Goal: Information Seeking & Learning: Learn about a topic

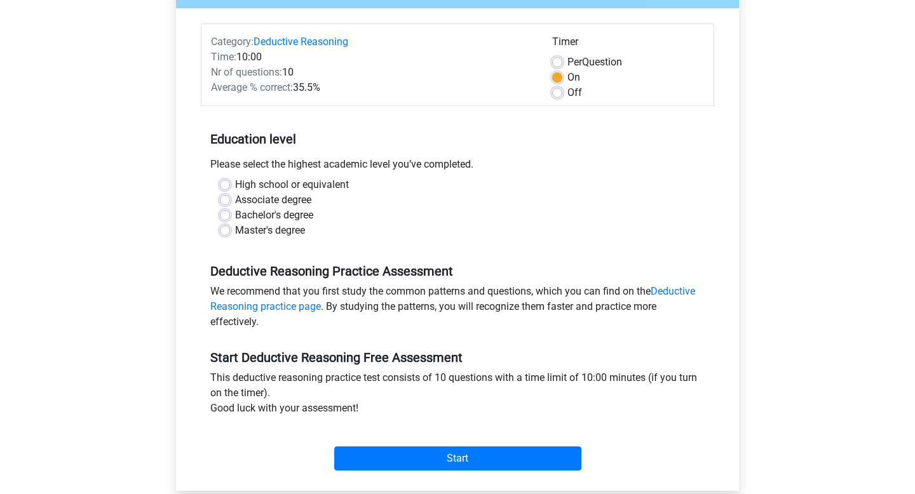
scroll to position [141, 0]
click at [235, 229] on label "Master's degree" at bounding box center [270, 231] width 70 height 15
click at [225, 229] on input "Master's degree" at bounding box center [225, 230] width 10 height 13
radio input "true"
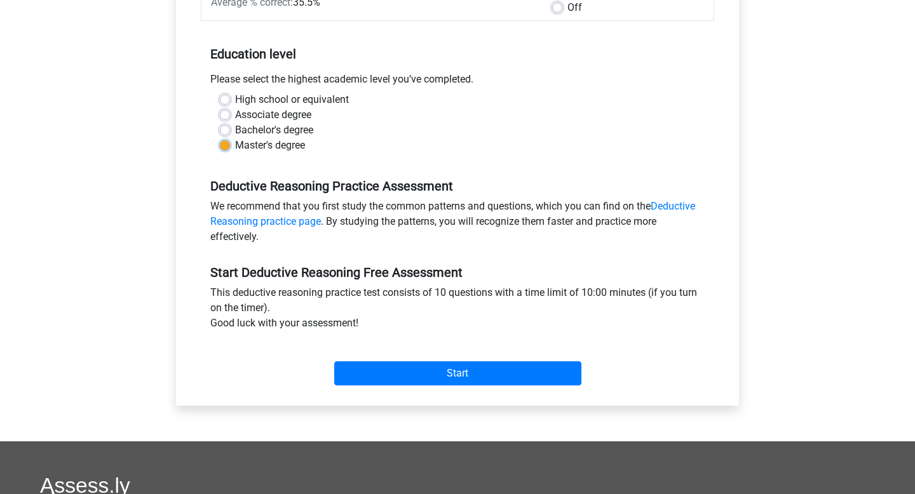
scroll to position [241, 0]
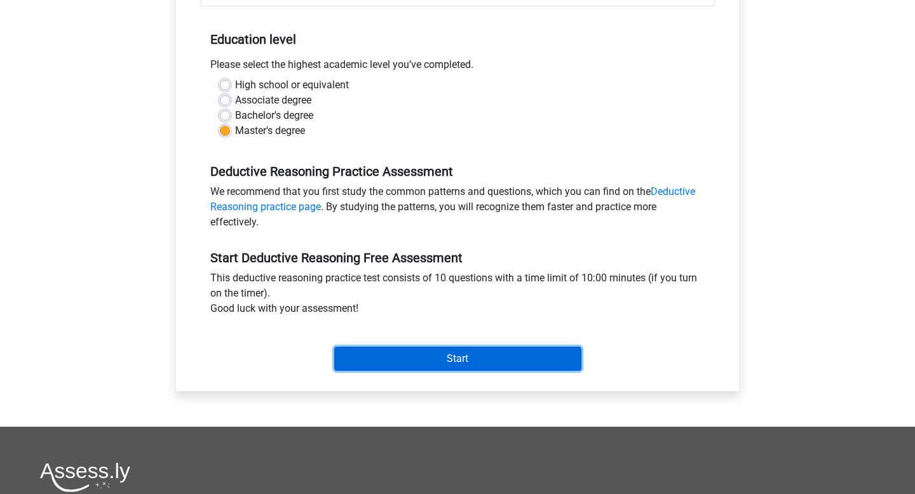
click at [409, 362] on input "Start" at bounding box center [457, 359] width 247 height 24
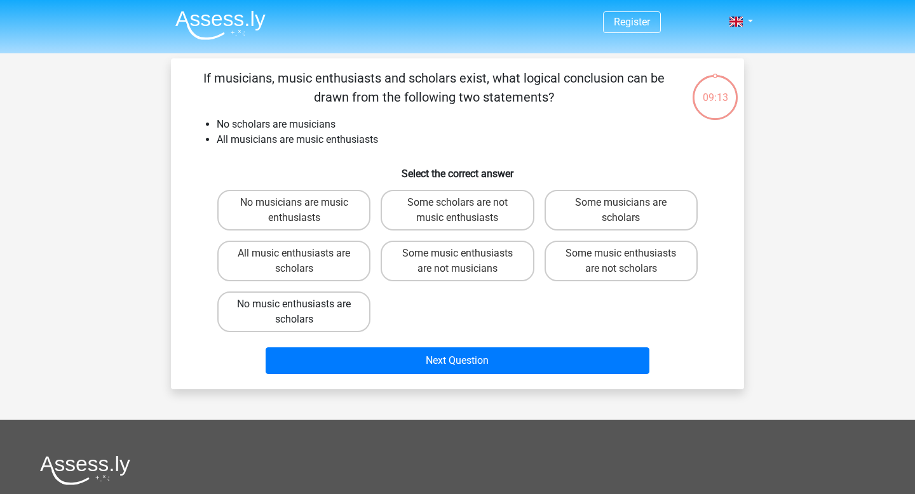
click at [355, 310] on label "No music enthusiasts are scholars" at bounding box center [293, 312] width 153 height 41
click at [302, 310] on input "No music enthusiasts are scholars" at bounding box center [298, 308] width 8 height 8
radio input "true"
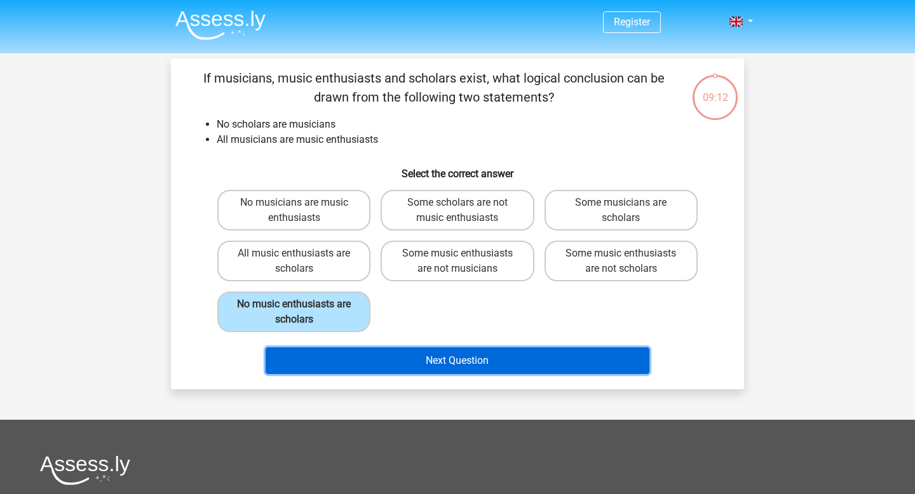
click at [441, 363] on button "Next Question" at bounding box center [457, 360] width 384 height 27
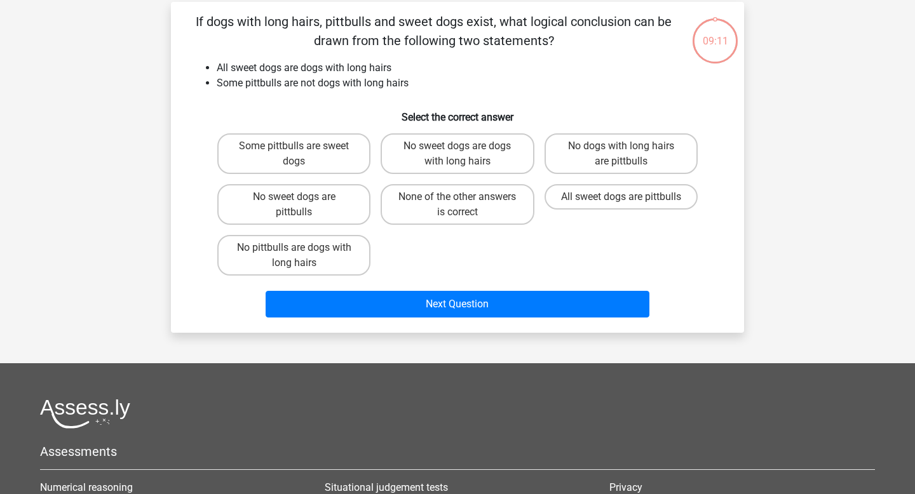
scroll to position [58, 0]
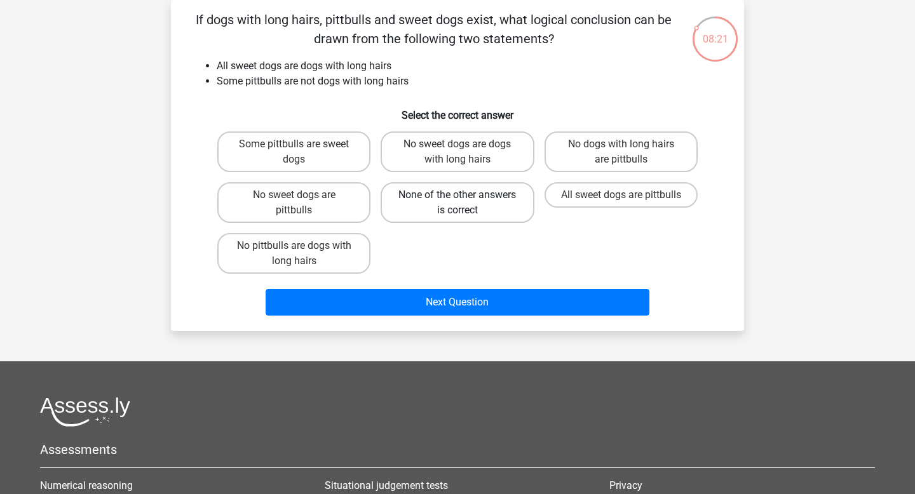
click at [473, 216] on label "None of the other answers is correct" at bounding box center [456, 202] width 153 height 41
click at [466, 203] on input "None of the other answers is correct" at bounding box center [461, 199] width 8 height 8
radio input "true"
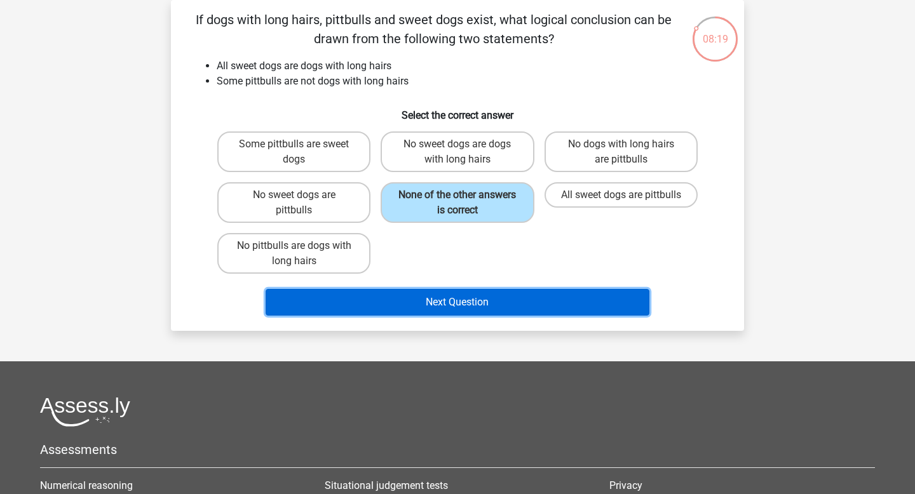
click at [473, 302] on button "Next Question" at bounding box center [457, 302] width 384 height 27
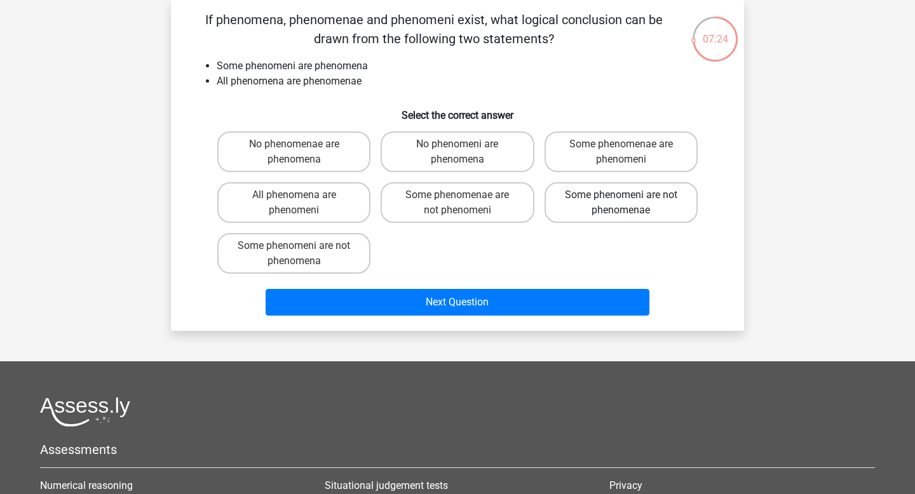
click at [578, 204] on label "Some phenomeni are not phenomenae" at bounding box center [620, 202] width 153 height 41
click at [621, 203] on input "Some phenomeni are not phenomenae" at bounding box center [625, 199] width 8 height 8
radio input "true"
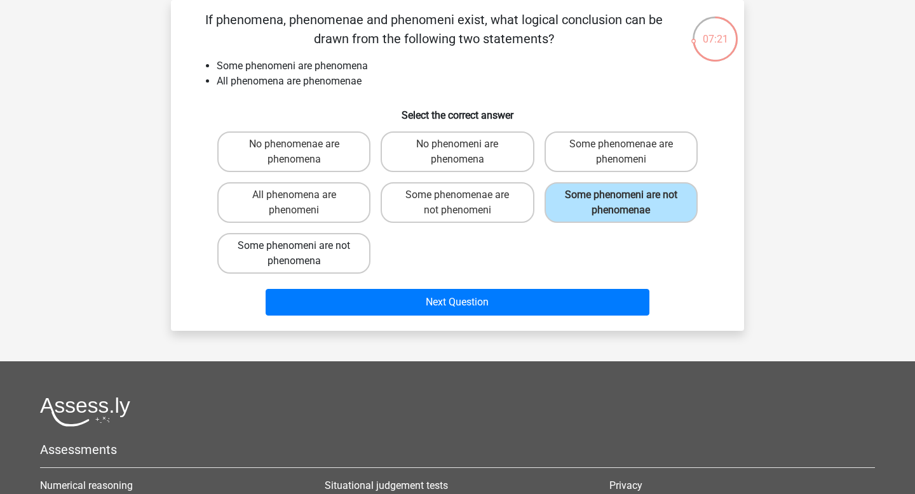
click at [335, 248] on label "Some phenomeni are not phenomena" at bounding box center [293, 253] width 153 height 41
click at [302, 248] on input "Some phenomeni are not phenomena" at bounding box center [298, 250] width 8 height 8
radio input "true"
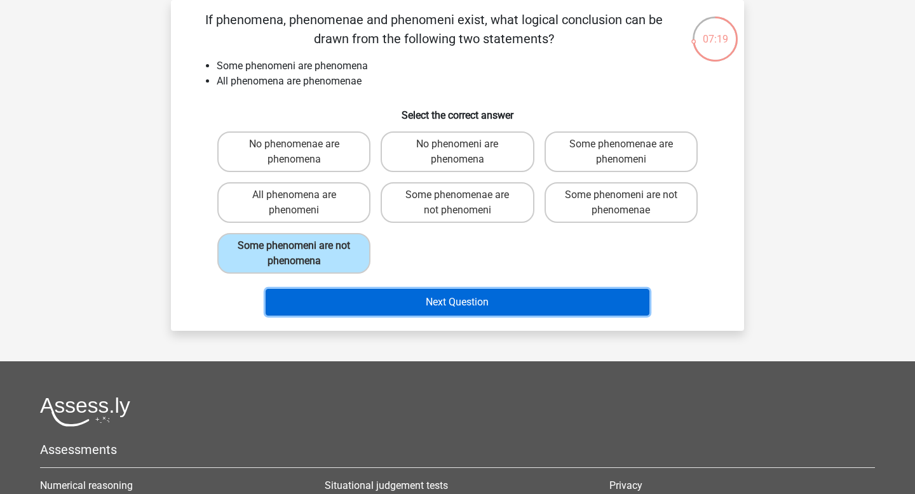
click at [479, 303] on button "Next Question" at bounding box center [457, 302] width 384 height 27
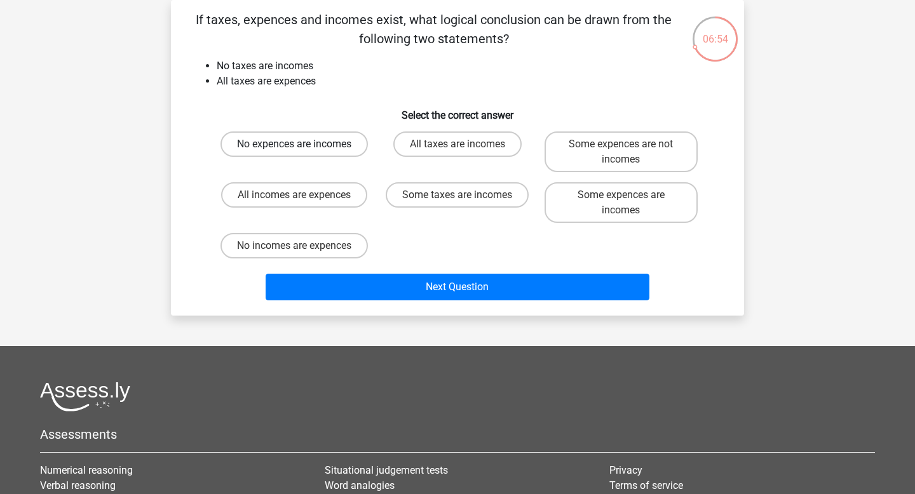
click at [307, 144] on label "No expences are incomes" at bounding box center [293, 143] width 147 height 25
click at [302, 144] on input "No expences are incomes" at bounding box center [298, 148] width 8 height 8
radio input "true"
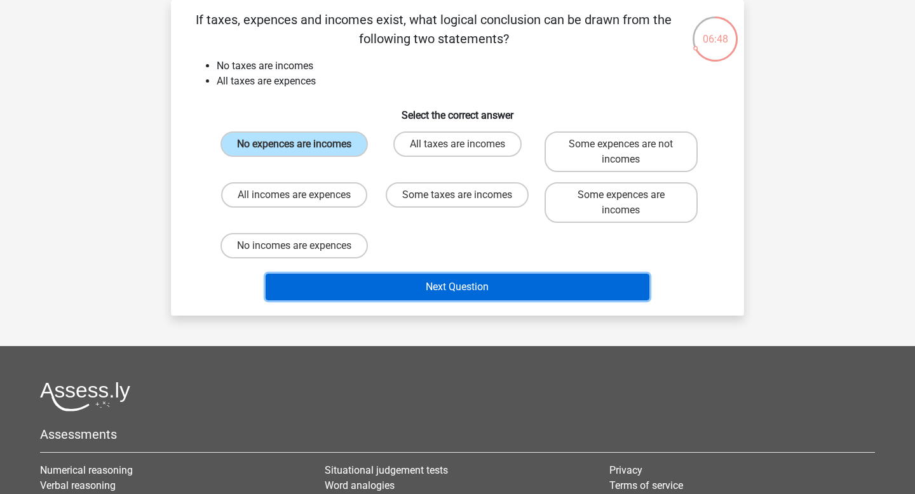
click at [457, 288] on button "Next Question" at bounding box center [457, 287] width 384 height 27
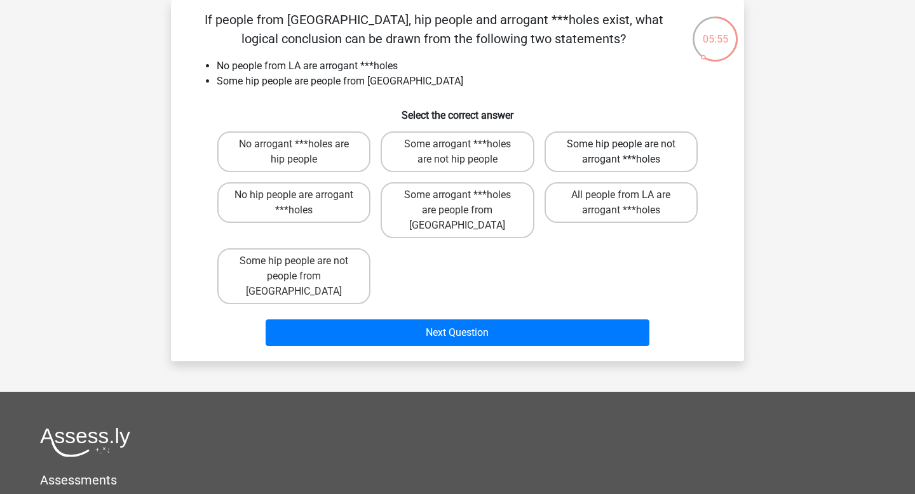
click at [659, 162] on label "Some hip people are not arrogant ***holes" at bounding box center [620, 151] width 153 height 41
click at [629, 152] on input "Some hip people are not arrogant ***holes" at bounding box center [625, 148] width 8 height 8
radio input "true"
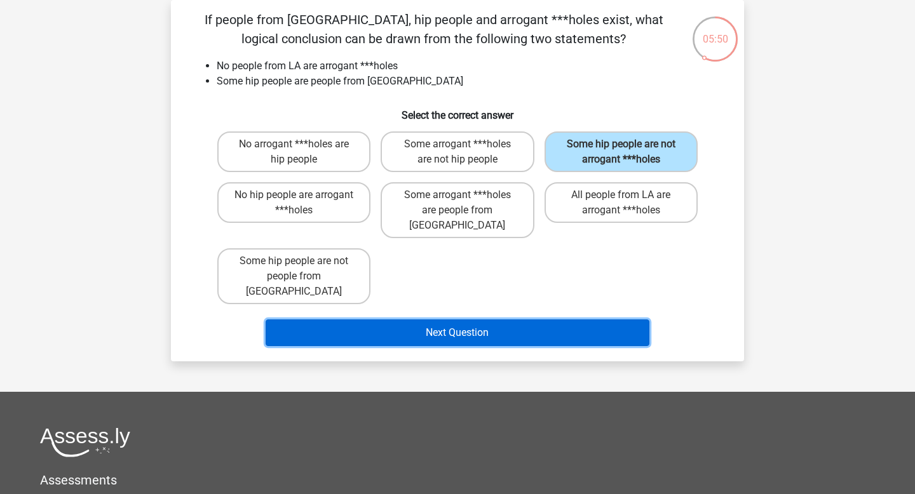
click at [596, 319] on button "Next Question" at bounding box center [457, 332] width 384 height 27
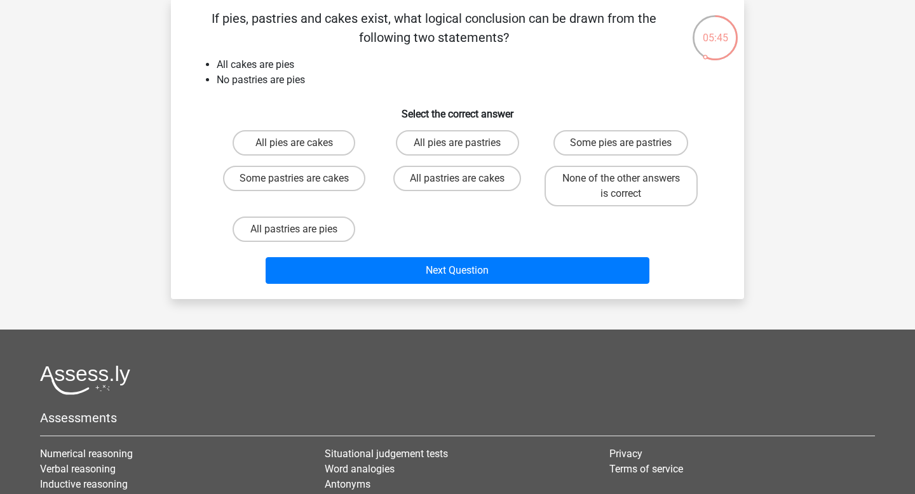
scroll to position [60, 0]
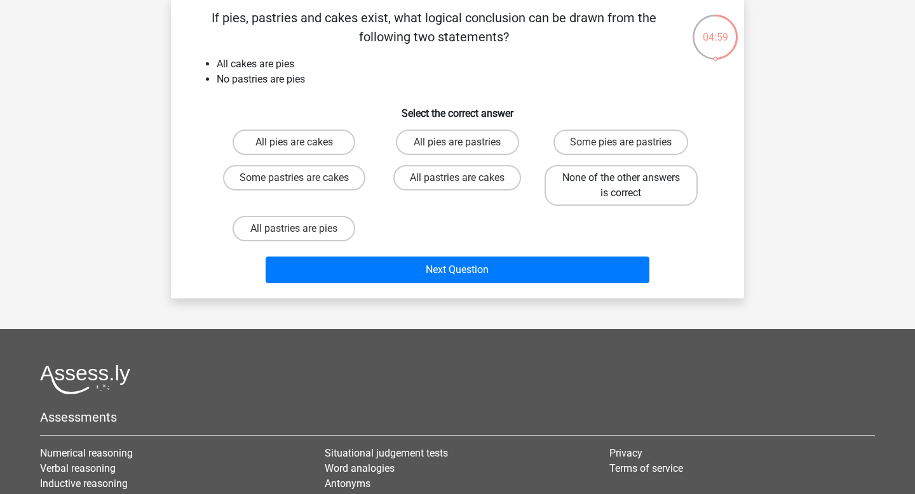
click at [577, 185] on label "None of the other answers is correct" at bounding box center [620, 185] width 153 height 41
click at [621, 185] on input "None of the other answers is correct" at bounding box center [625, 182] width 8 height 8
radio input "true"
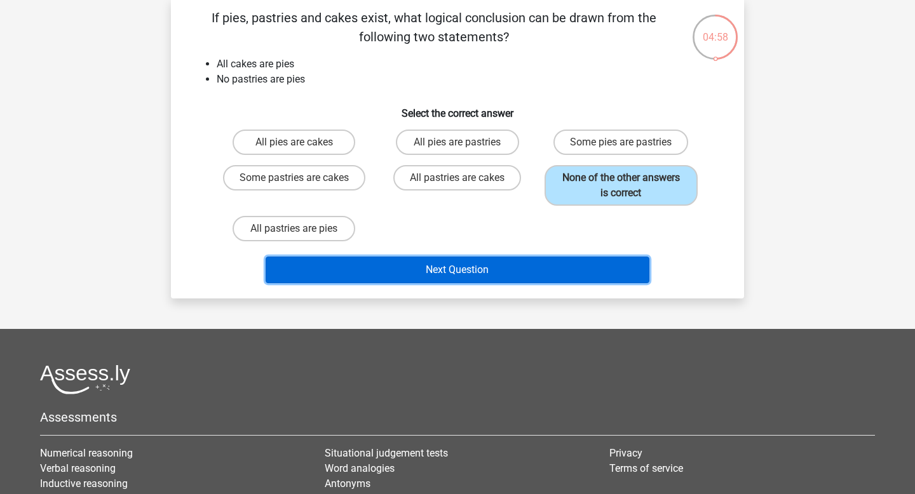
click at [501, 269] on button "Next Question" at bounding box center [457, 270] width 384 height 27
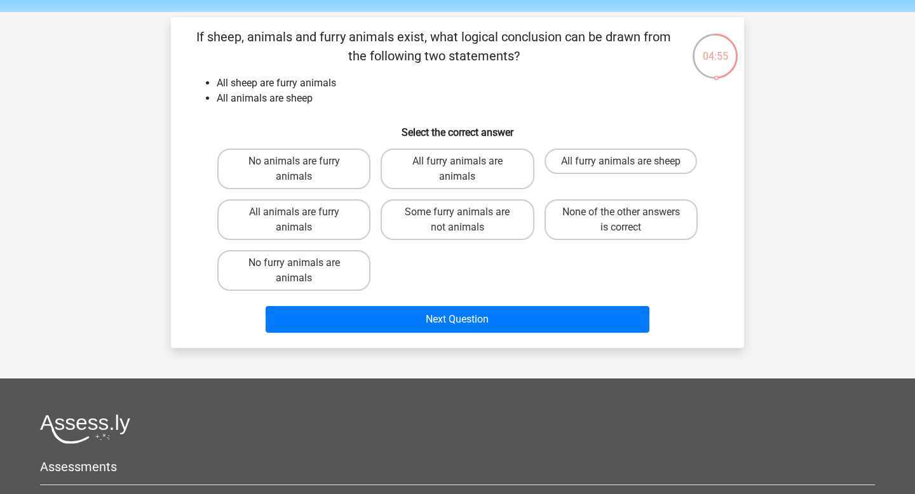
scroll to position [36, 0]
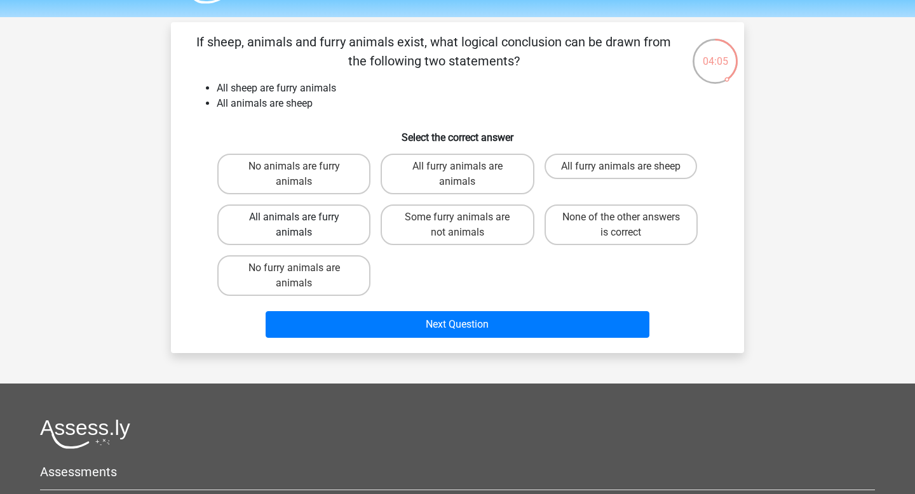
click at [351, 229] on label "All animals are furry animals" at bounding box center [293, 225] width 153 height 41
click at [302, 225] on input "All animals are furry animals" at bounding box center [298, 221] width 8 height 8
radio input "true"
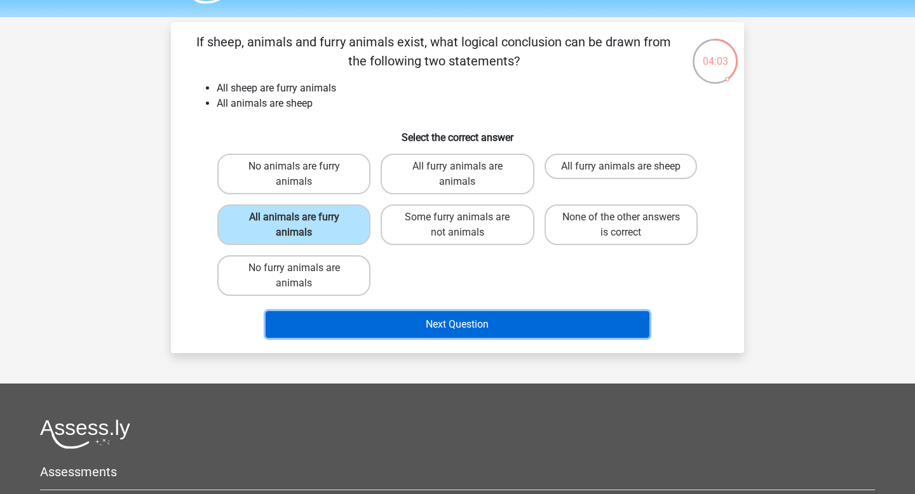
click at [514, 335] on button "Next Question" at bounding box center [457, 324] width 384 height 27
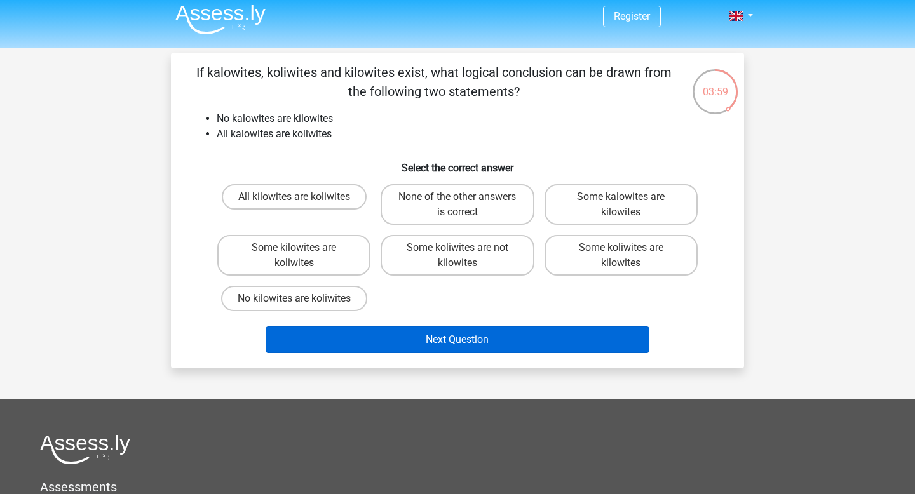
scroll to position [9, 0]
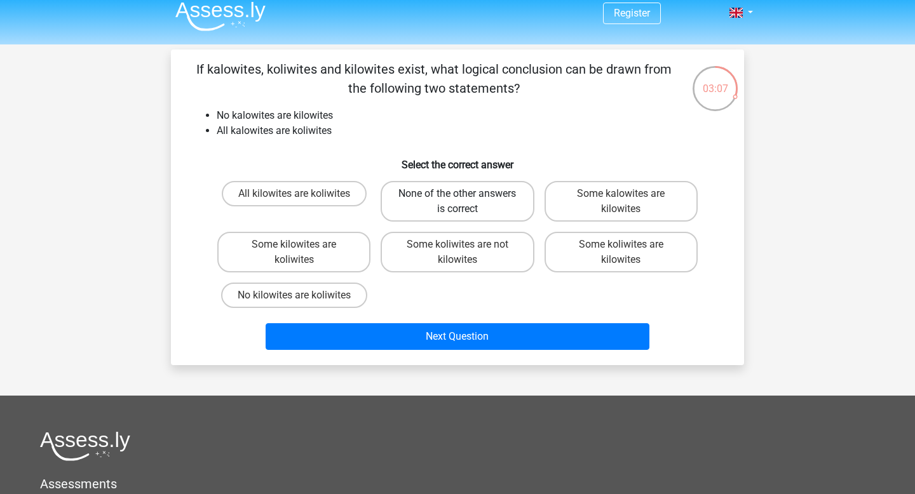
click at [493, 201] on label "None of the other answers is correct" at bounding box center [456, 201] width 153 height 41
click at [466, 201] on input "None of the other answers is correct" at bounding box center [461, 198] width 8 height 8
radio input "true"
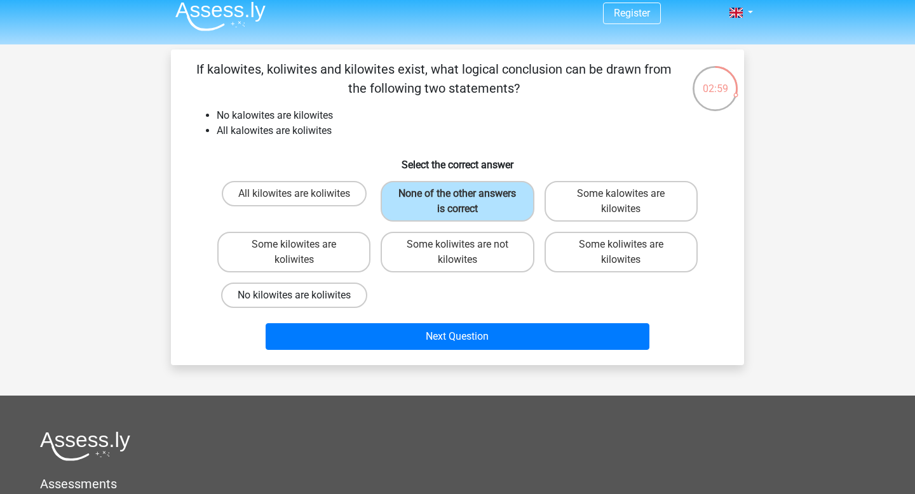
click at [363, 296] on label "No kilowites are koliwites" at bounding box center [294, 295] width 146 height 25
click at [302, 296] on input "No kilowites are koliwites" at bounding box center [298, 299] width 8 height 8
radio input "true"
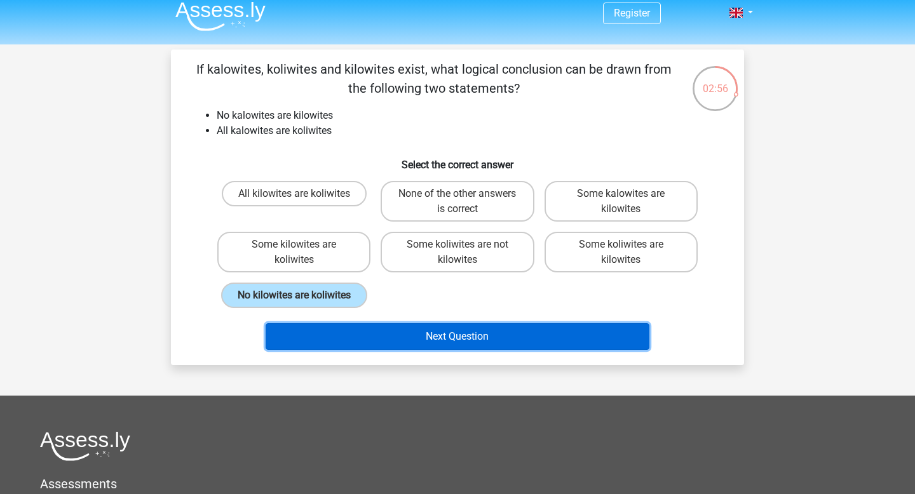
click at [451, 336] on button "Next Question" at bounding box center [457, 336] width 384 height 27
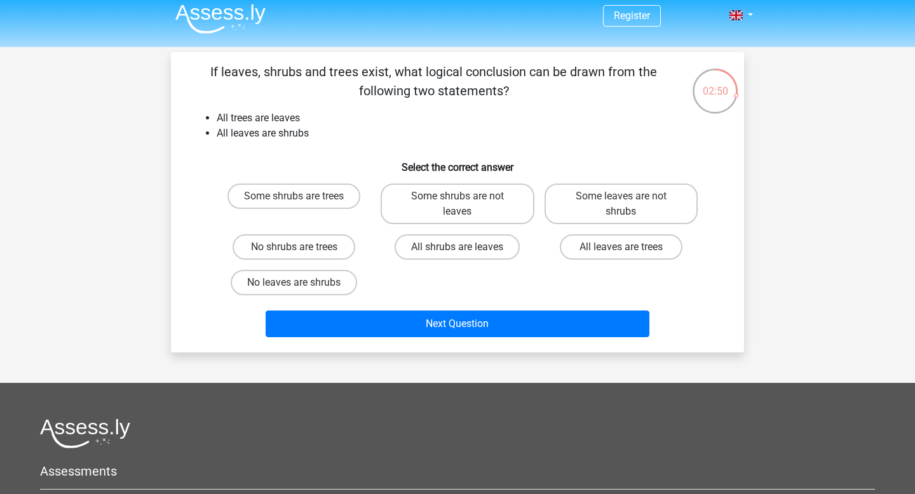
scroll to position [24, 0]
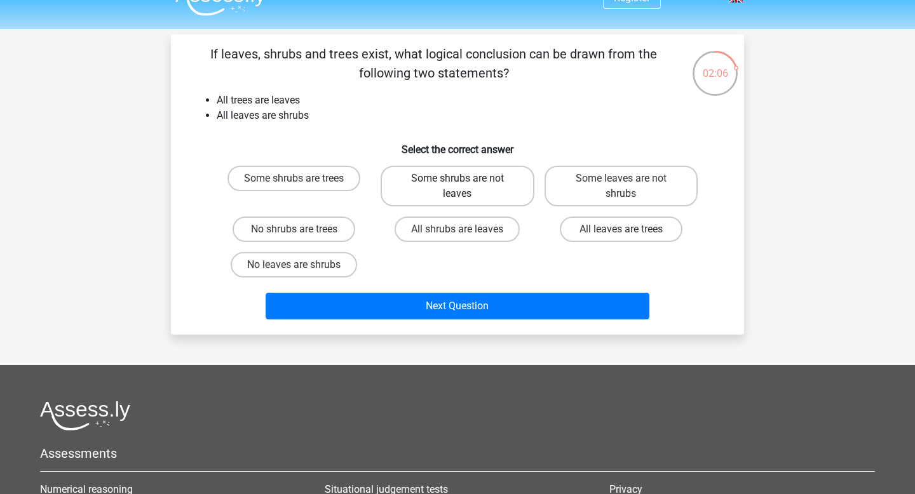
click at [506, 184] on label "Some shrubs are not leaves" at bounding box center [456, 186] width 153 height 41
click at [466, 184] on input "Some shrubs are not leaves" at bounding box center [461, 182] width 8 height 8
radio input "true"
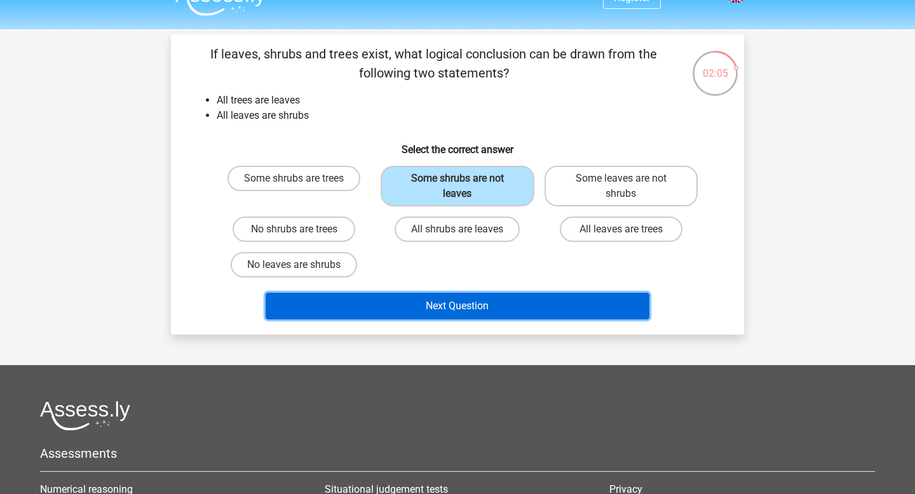
click at [497, 305] on button "Next Question" at bounding box center [457, 306] width 384 height 27
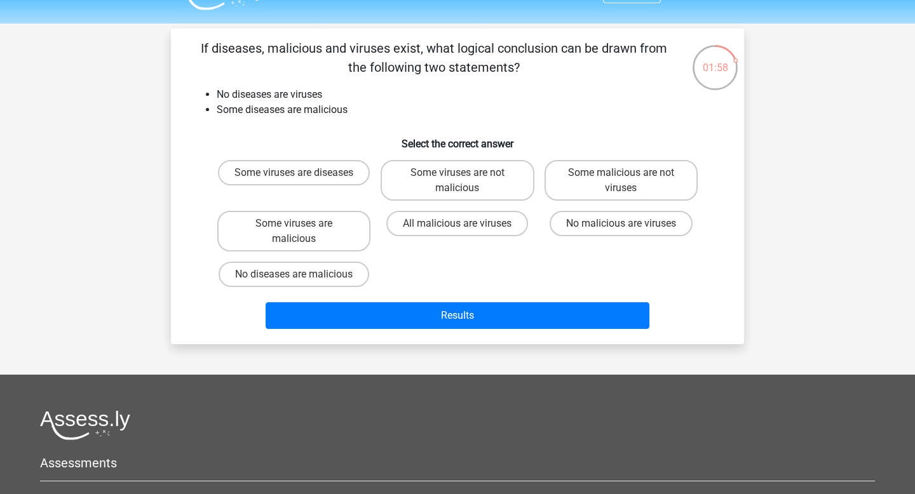
scroll to position [28, 0]
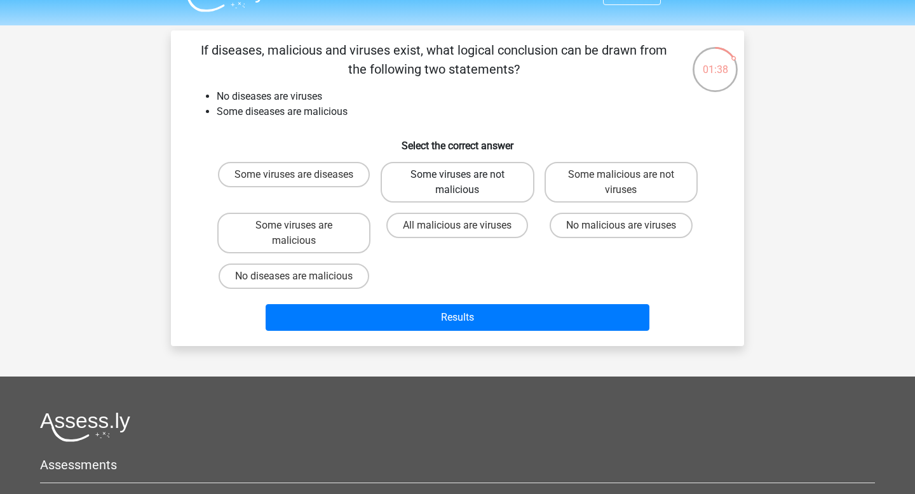
click at [511, 196] on label "Some viruses are not malicious" at bounding box center [456, 182] width 153 height 41
click at [466, 183] on input "Some viruses are not malicious" at bounding box center [461, 179] width 8 height 8
radio input "true"
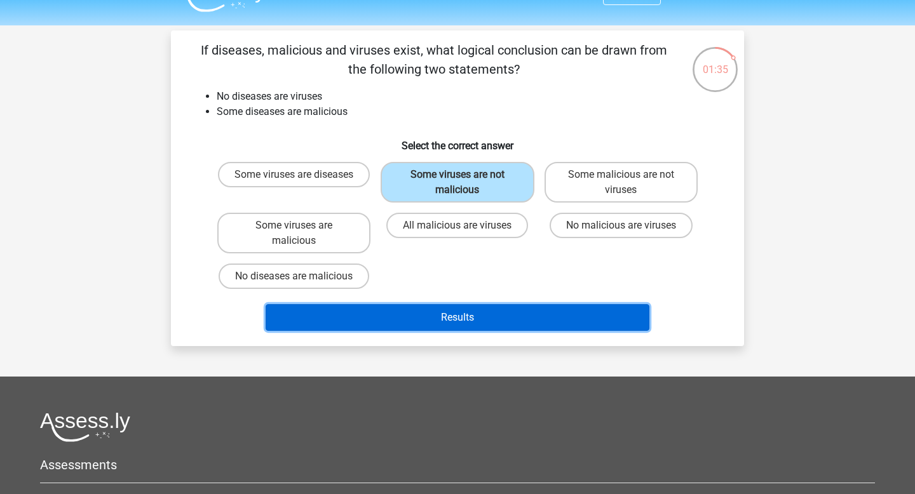
click at [533, 317] on button "Results" at bounding box center [457, 317] width 384 height 27
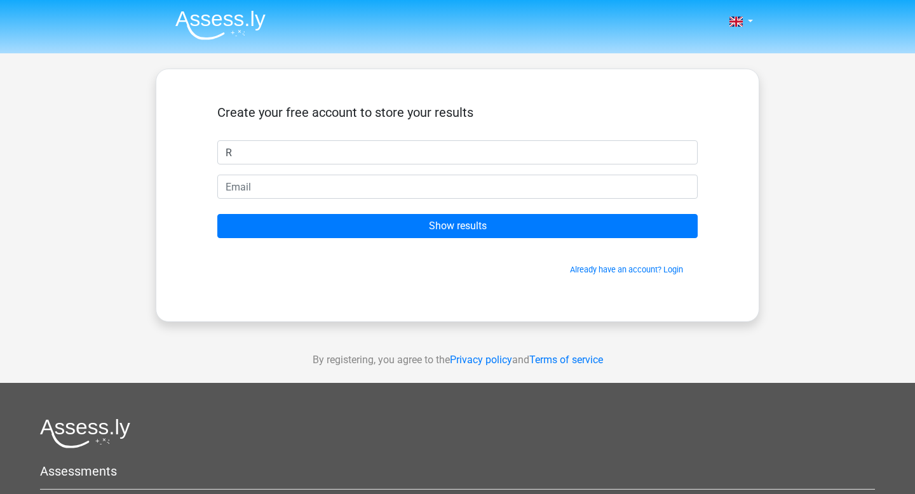
type input "R"
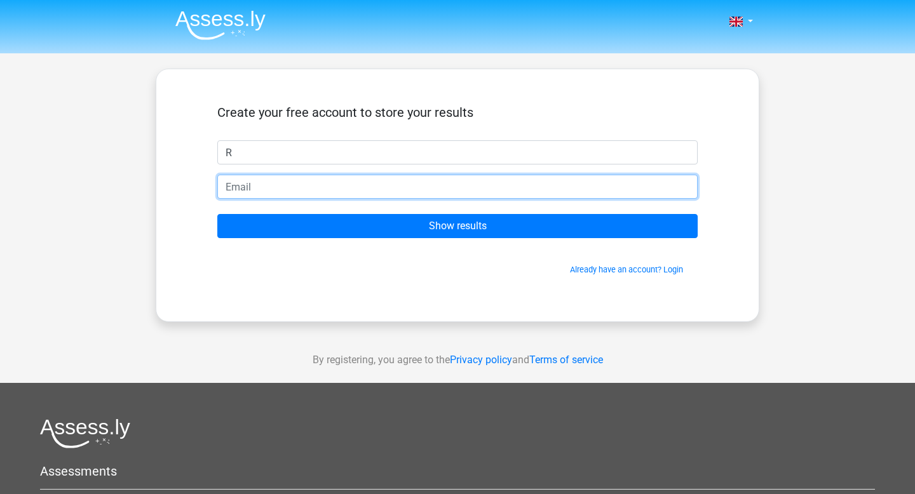
click at [365, 190] on input "email" at bounding box center [457, 187] width 480 height 24
type input "rosebridle132@gmail.com"
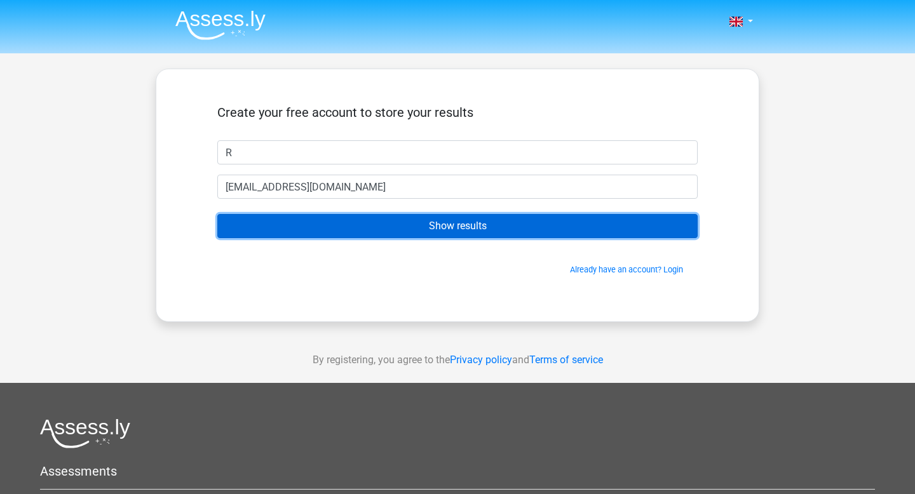
click at [382, 223] on input "Show results" at bounding box center [457, 226] width 480 height 24
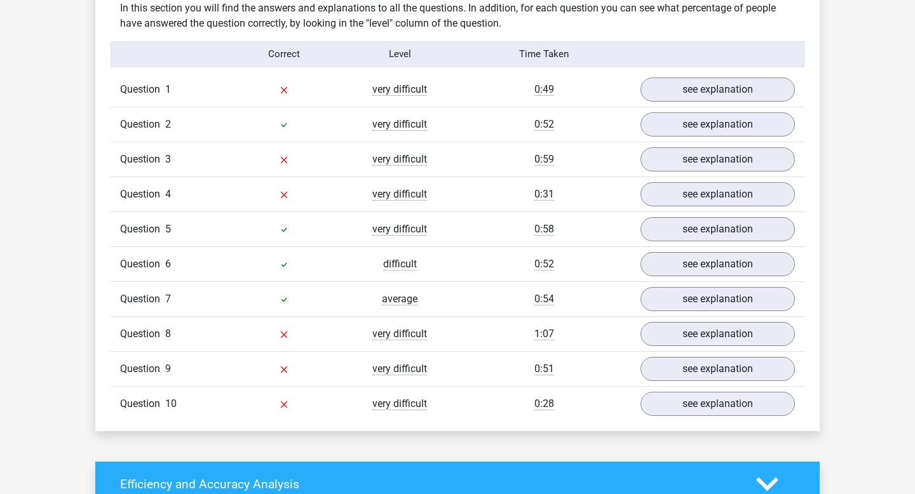
scroll to position [995, 0]
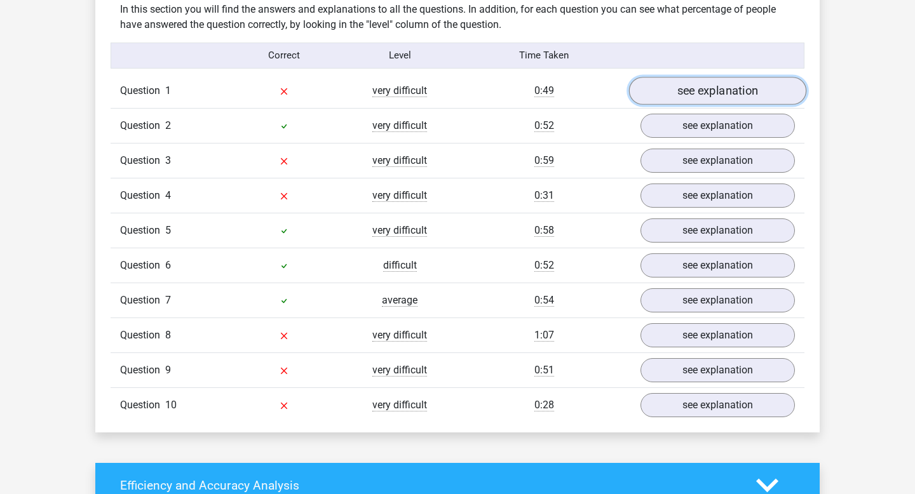
click at [737, 91] on link "see explanation" at bounding box center [717, 91] width 177 height 28
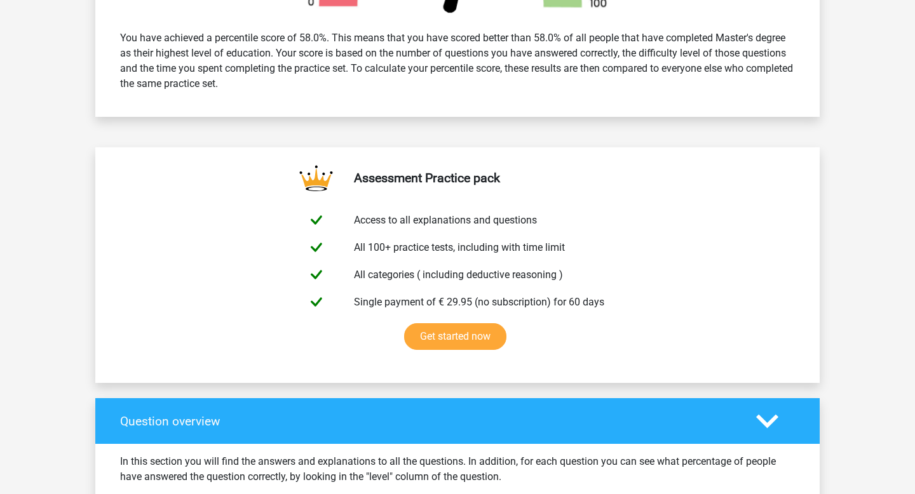
scroll to position [0, 0]
